Goal: Information Seeking & Learning: Learn about a topic

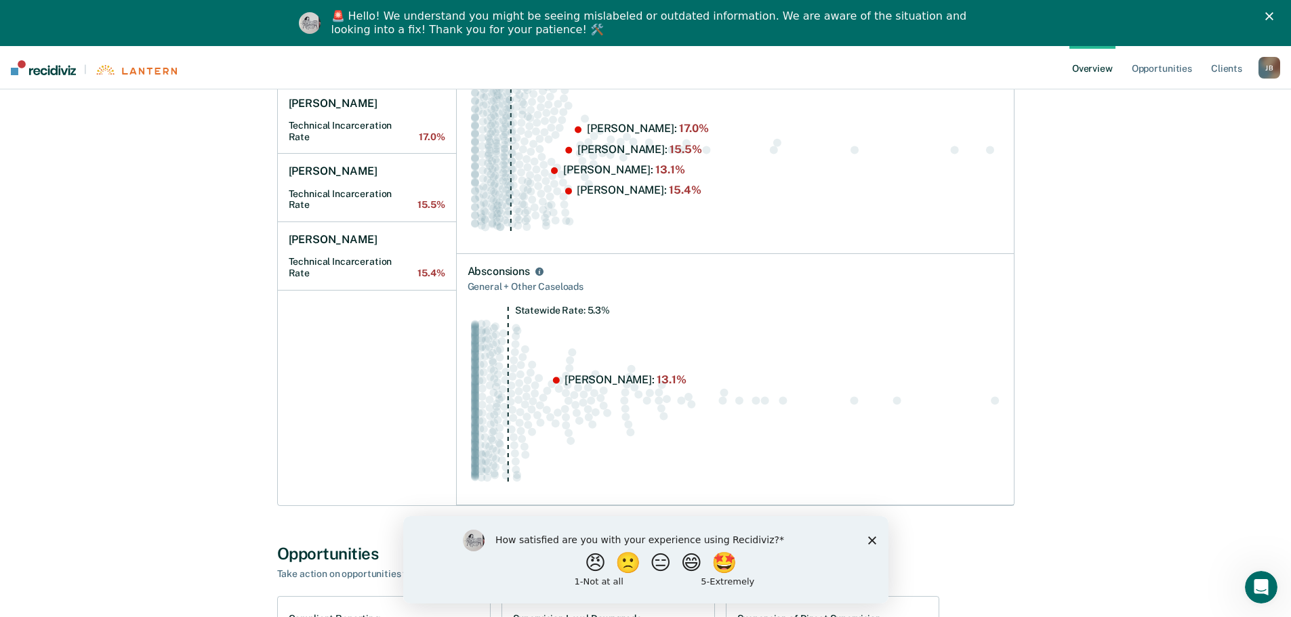
scroll to position [339, 0]
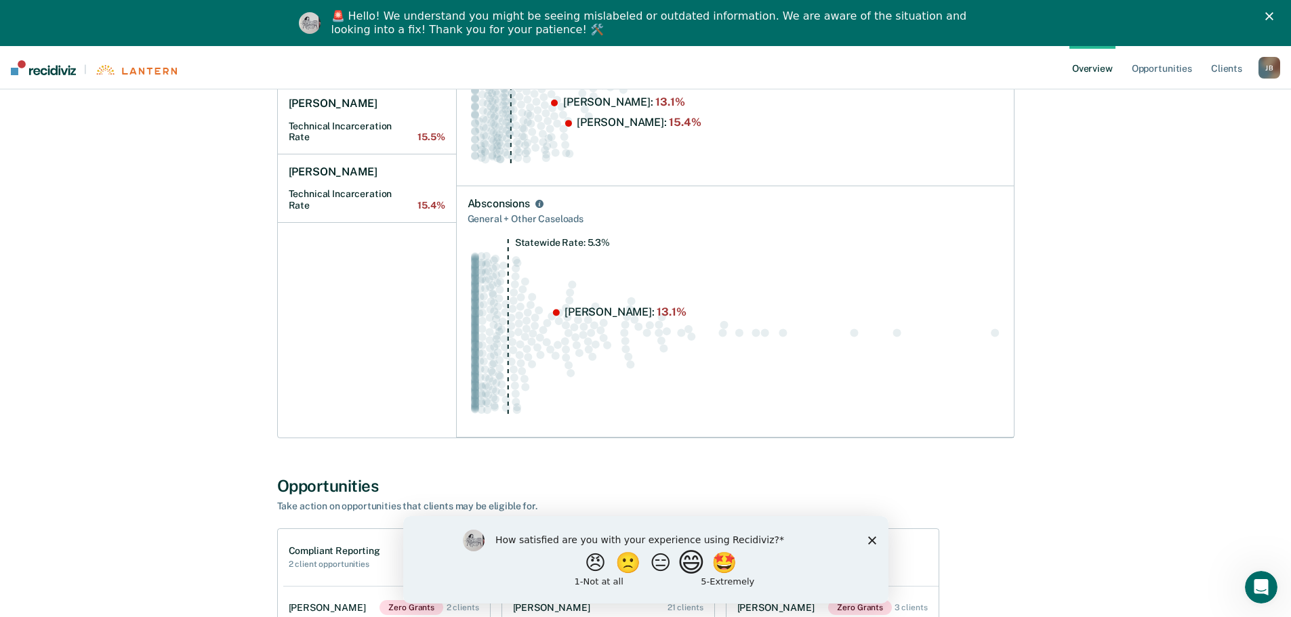
click at [699, 562] on button "😄" at bounding box center [692, 562] width 32 height 27
click at [871, 546] on polygon "Close survey" at bounding box center [871, 546] width 8 height 8
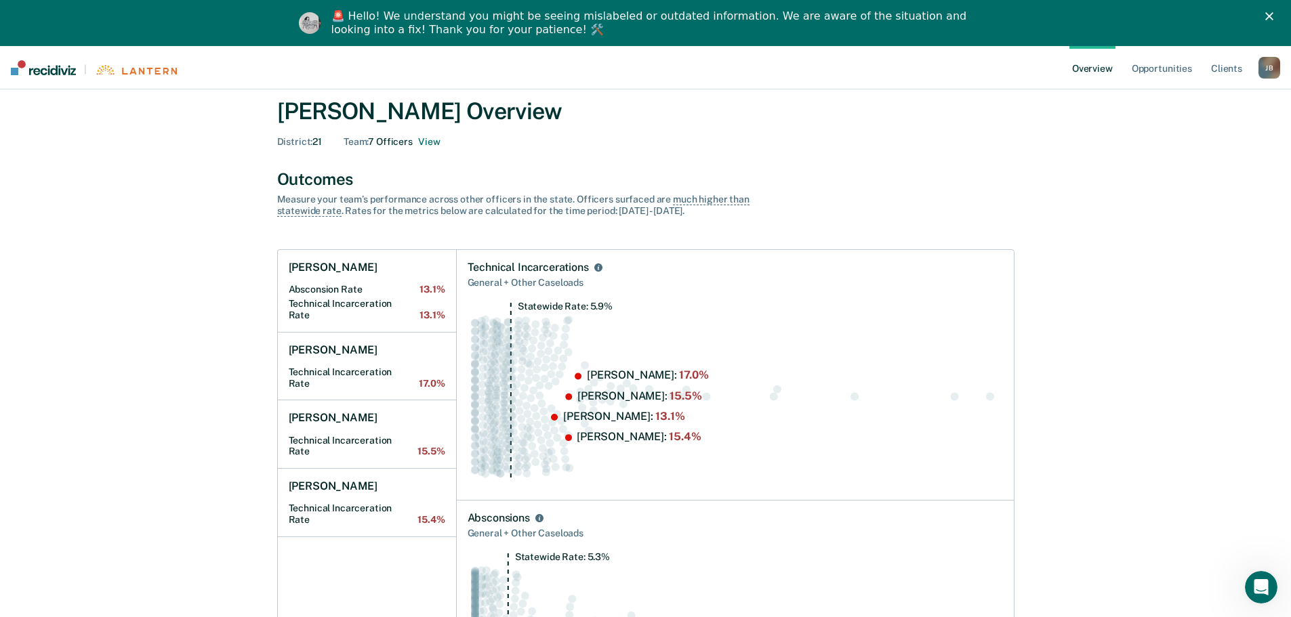
scroll to position [0, 0]
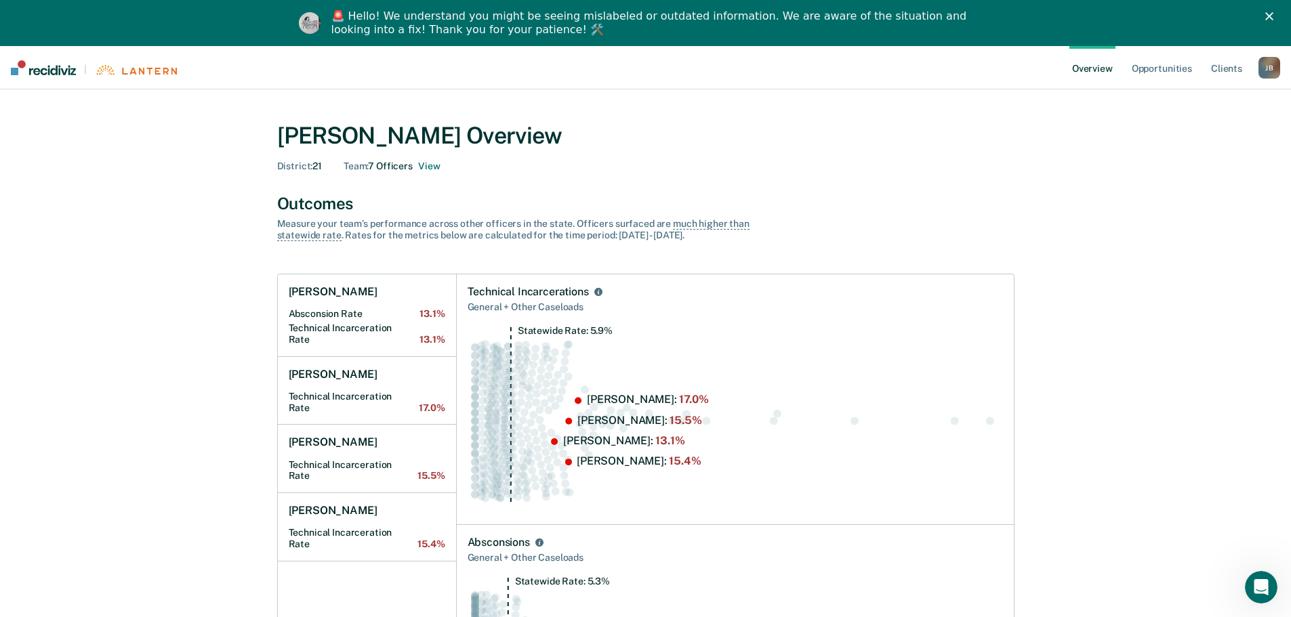
click at [1094, 66] on link "Overview" at bounding box center [1092, 67] width 46 height 43
click at [1162, 66] on link "Opportunities" at bounding box center [1162, 67] width 66 height 43
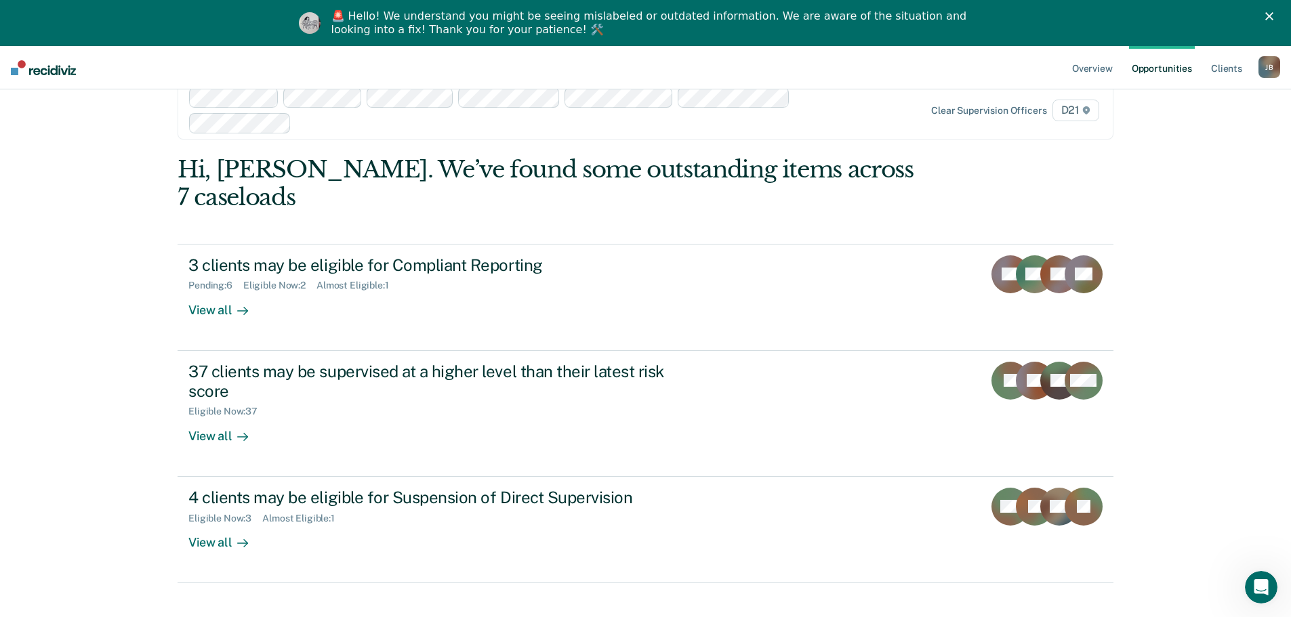
scroll to position [46, 0]
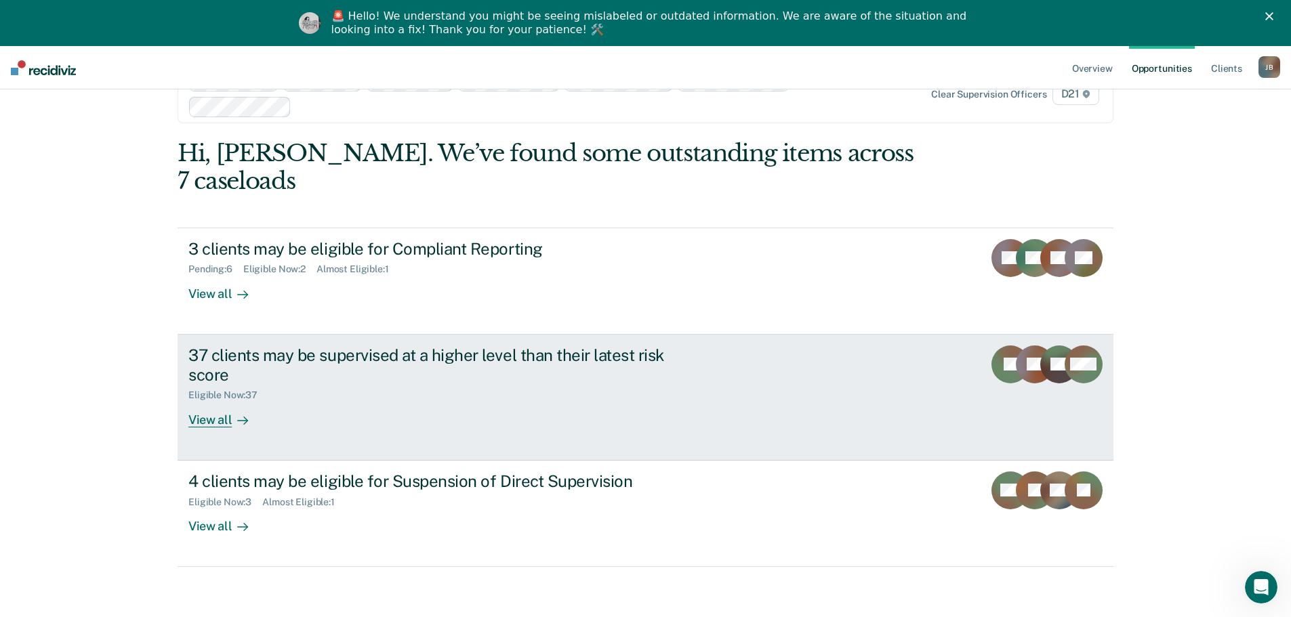
click at [205, 401] on div "View all" at bounding box center [226, 414] width 76 height 26
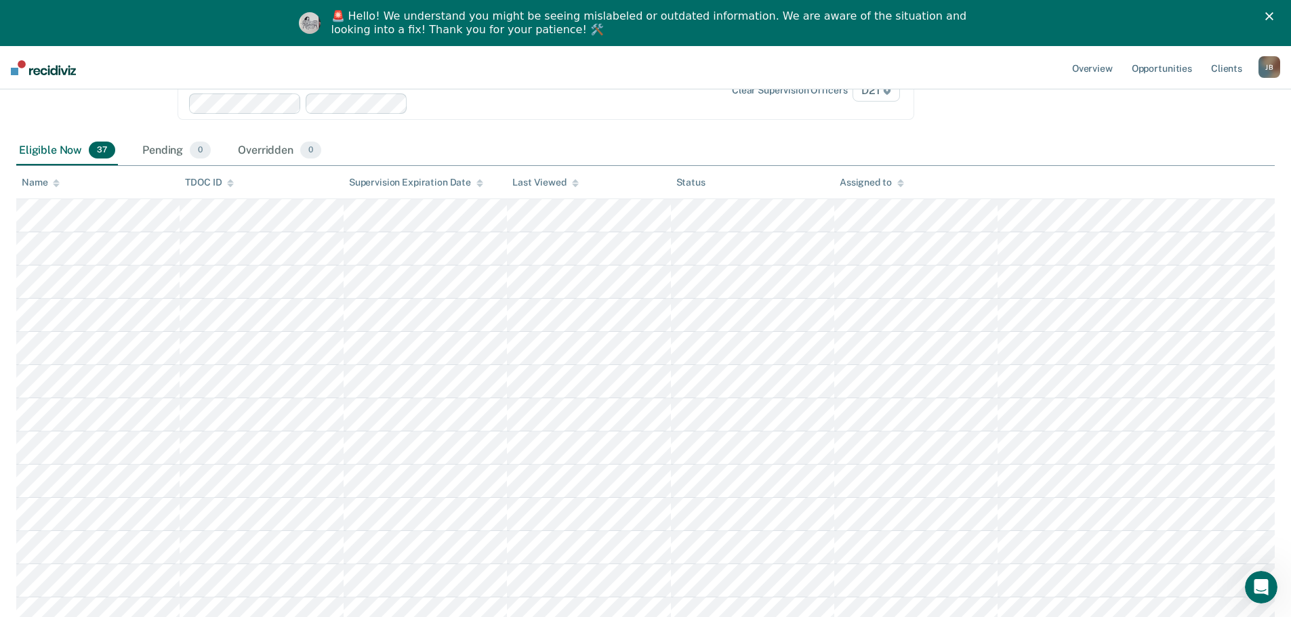
scroll to position [173, 0]
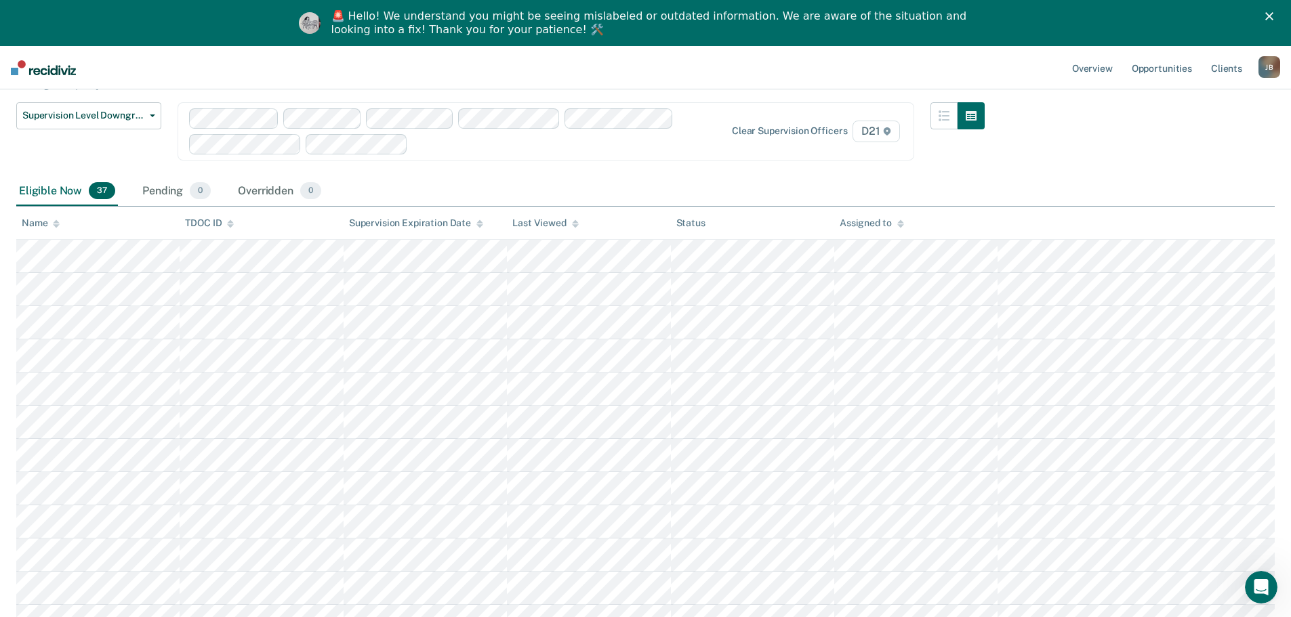
click at [898, 221] on icon at bounding box center [900, 224] width 7 height 9
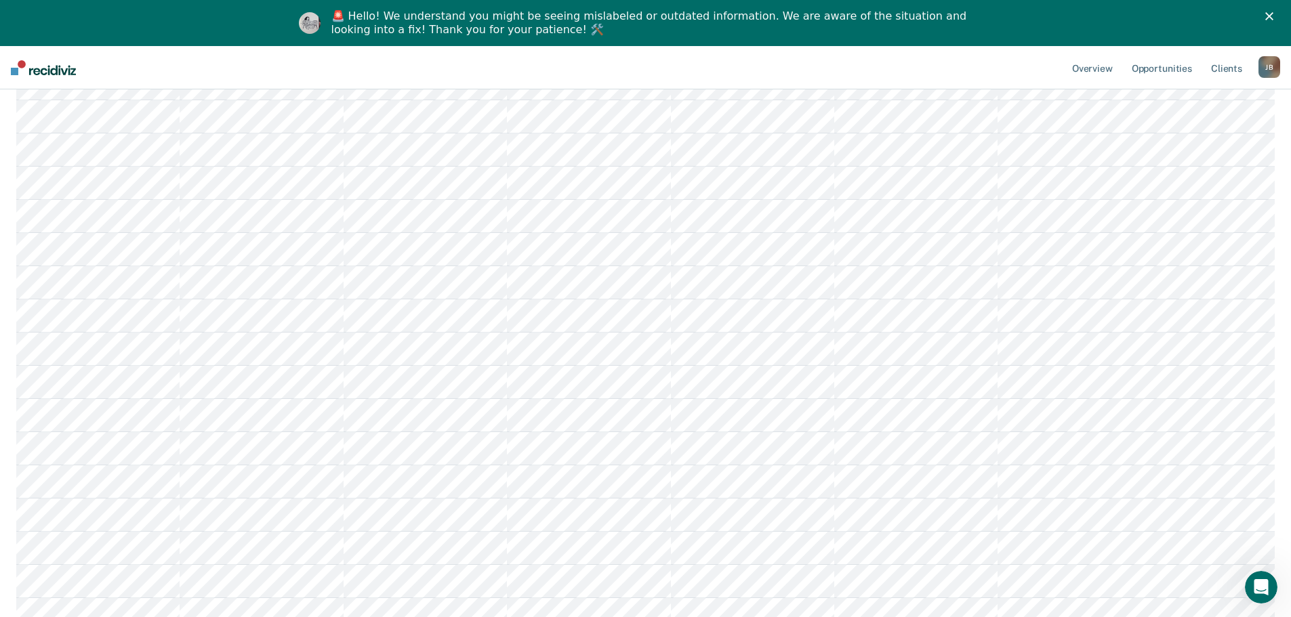
scroll to position [377, 0]
click at [1148, 68] on link "Opportunities" at bounding box center [1162, 67] width 66 height 43
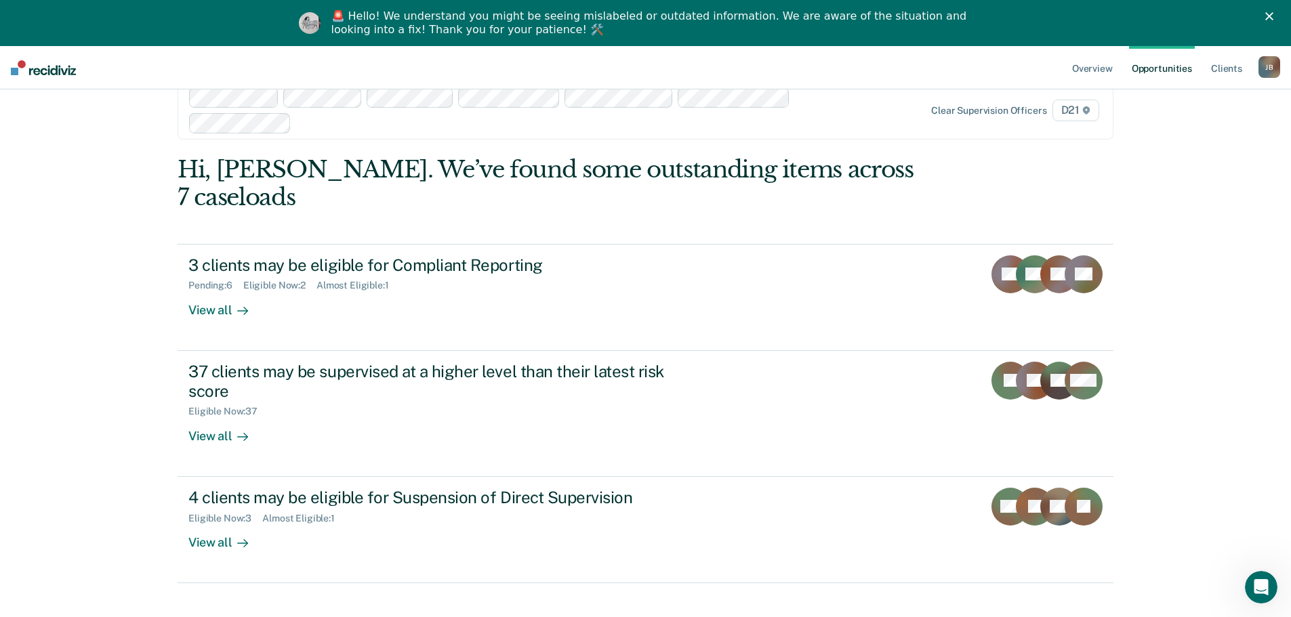
scroll to position [46, 0]
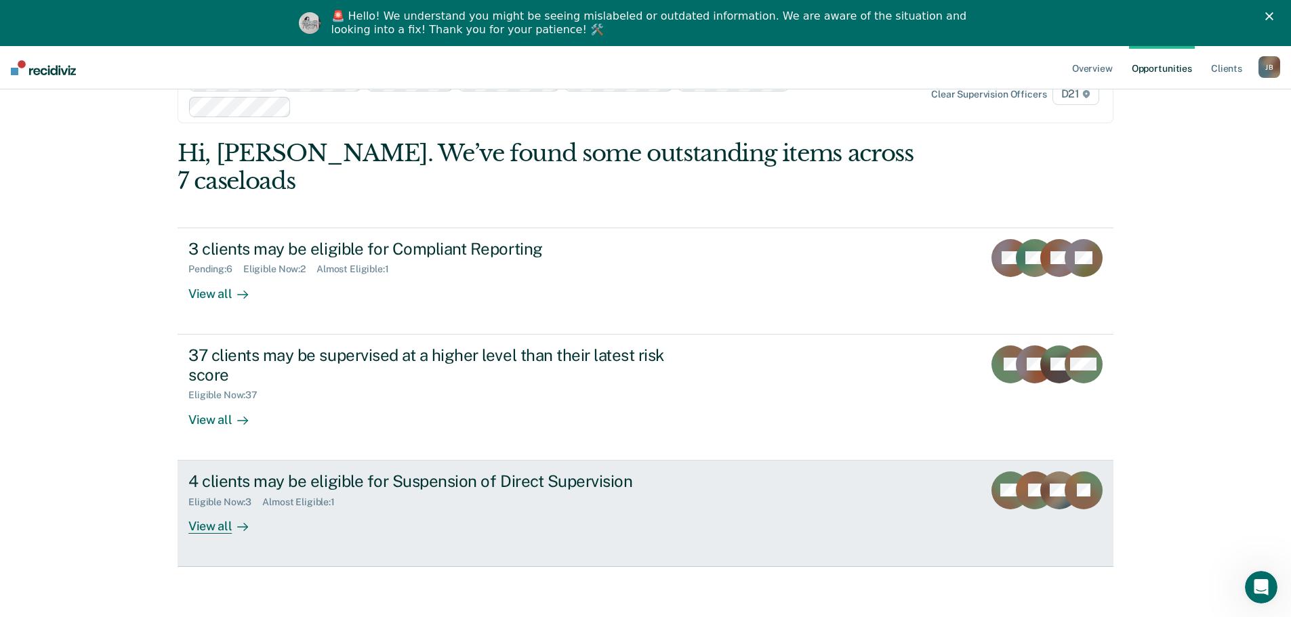
click at [361, 472] on div "4 clients may be eligible for Suspension of Direct Supervision" at bounding box center [426, 482] width 476 height 20
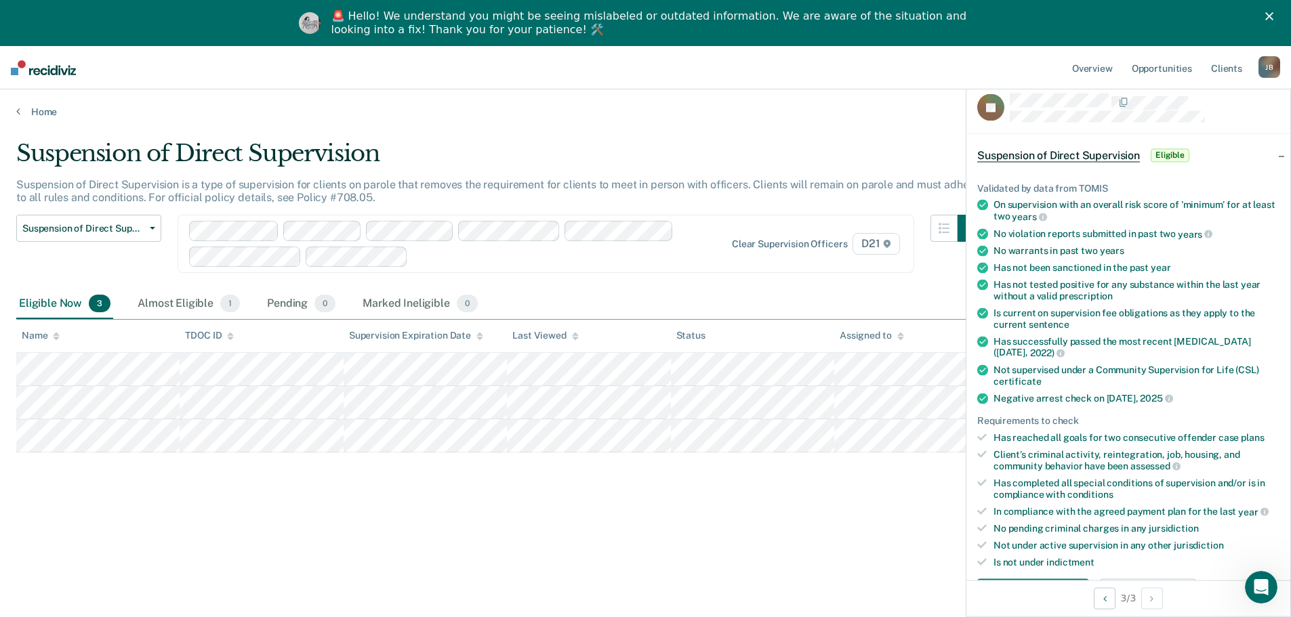
click at [188, 544] on div "Suspension of Direct Supervision Suspension of Direct Supervision is a type of …" at bounding box center [645, 351] width 1258 height 422
click at [144, 227] on span "button" at bounding box center [149, 228] width 11 height 3
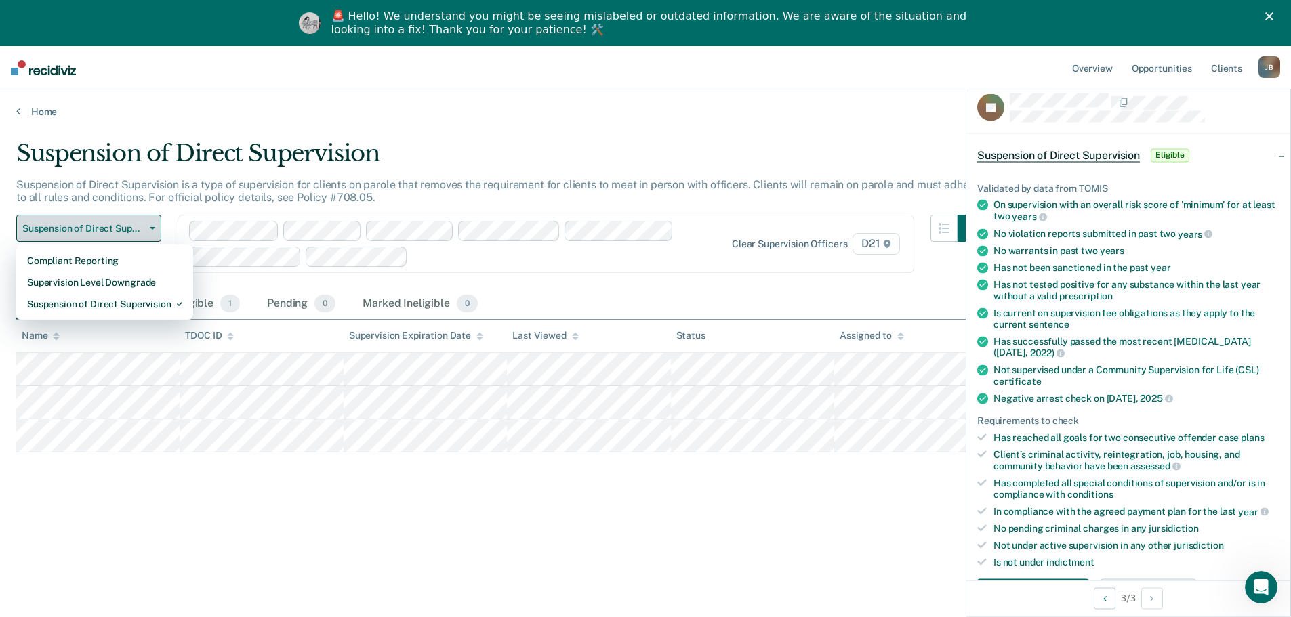
click at [144, 227] on span "button" at bounding box center [149, 228] width 11 height 3
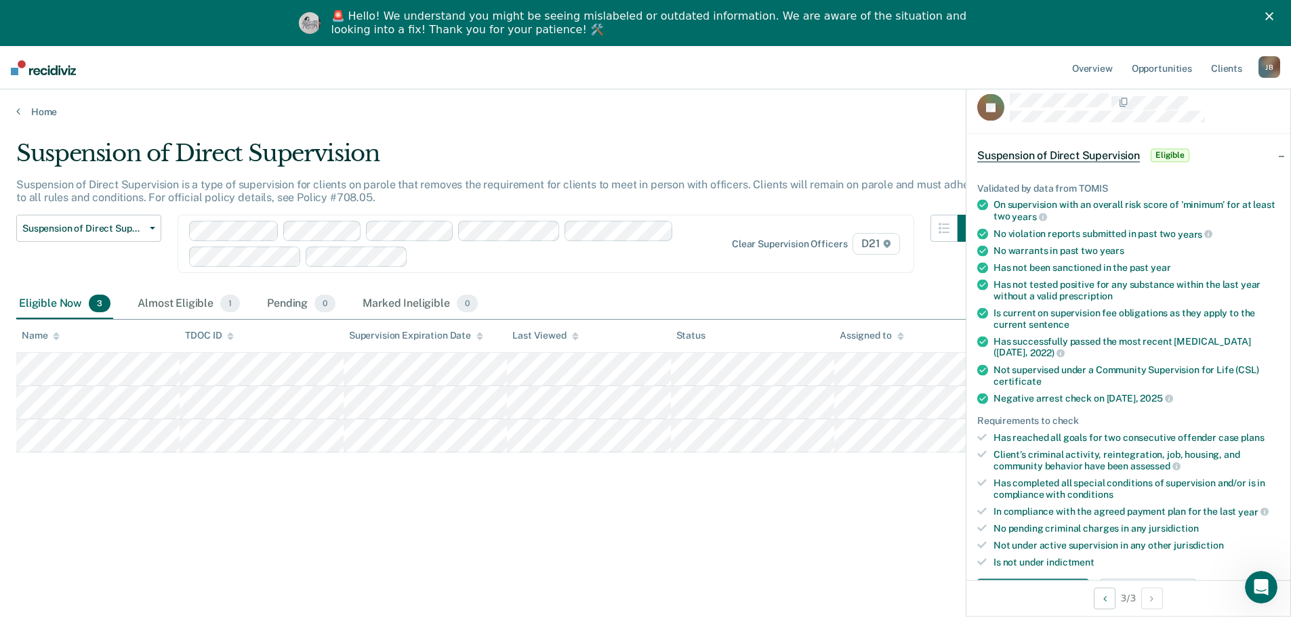
click at [295, 563] on div "Suspension of Direct Supervision Suspension of Direct Supervision is a type of …" at bounding box center [645, 373] width 1258 height 466
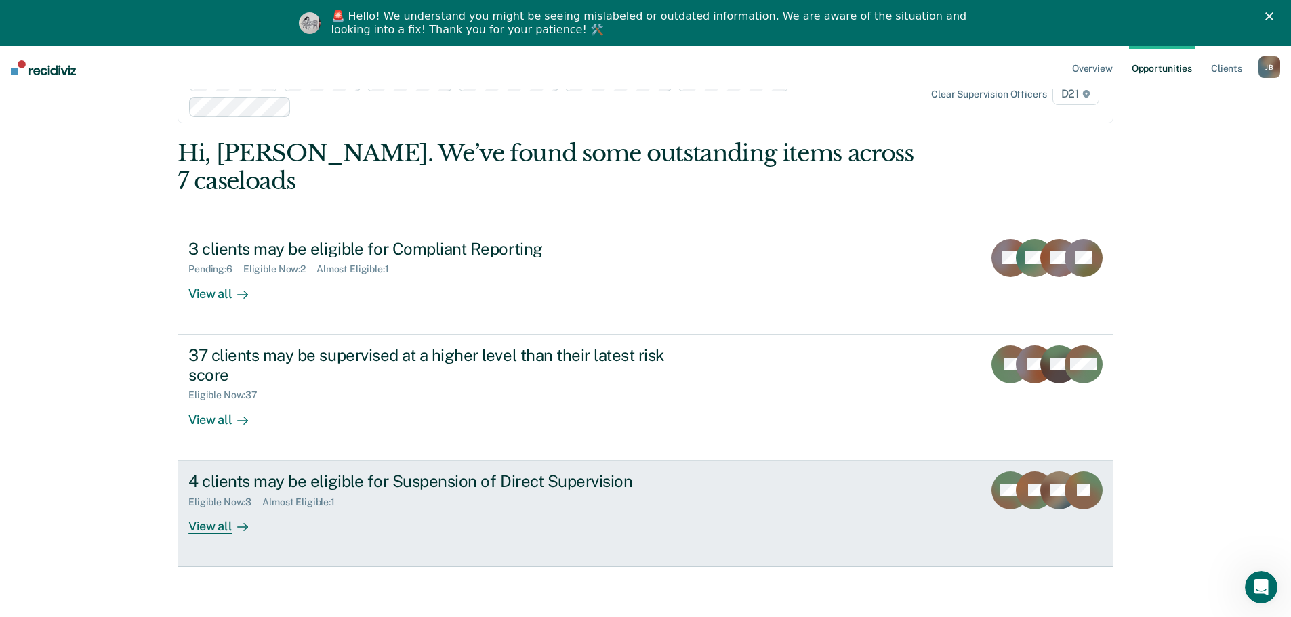
click at [294, 472] on div "4 clients may be eligible for Suspension of Direct Supervision" at bounding box center [426, 482] width 476 height 20
